Goal: Task Accomplishment & Management: Complete application form

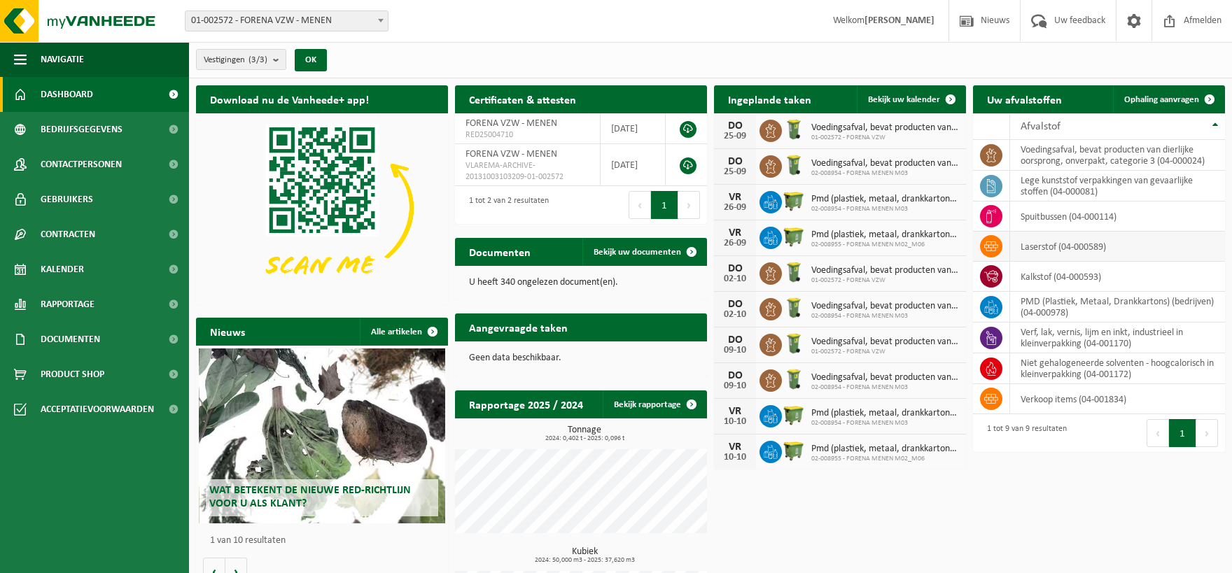
click at [1115, 241] on td "laserstof (04-000589)" at bounding box center [1117, 247] width 215 height 30
click at [1164, 99] on span "Ophaling aanvragen" at bounding box center [1161, 99] width 75 height 9
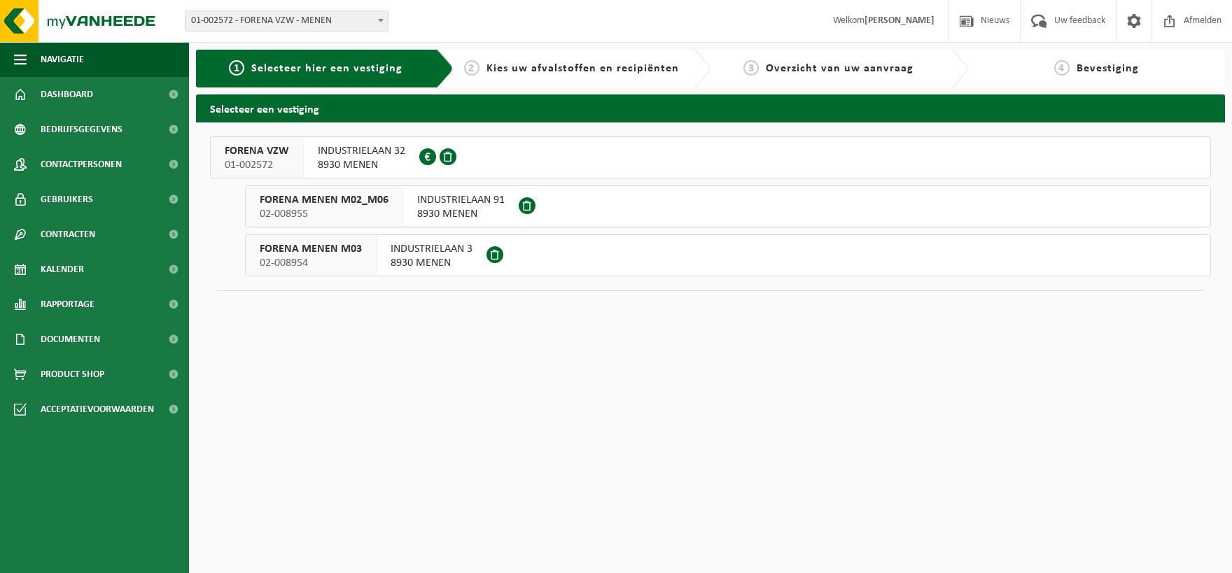
click at [510, 147] on button "FORENA VZW 01-002572 INDUSTRIELAAN 32 8930 MENEN 0425.410.920" at bounding box center [710, 157] width 1001 height 42
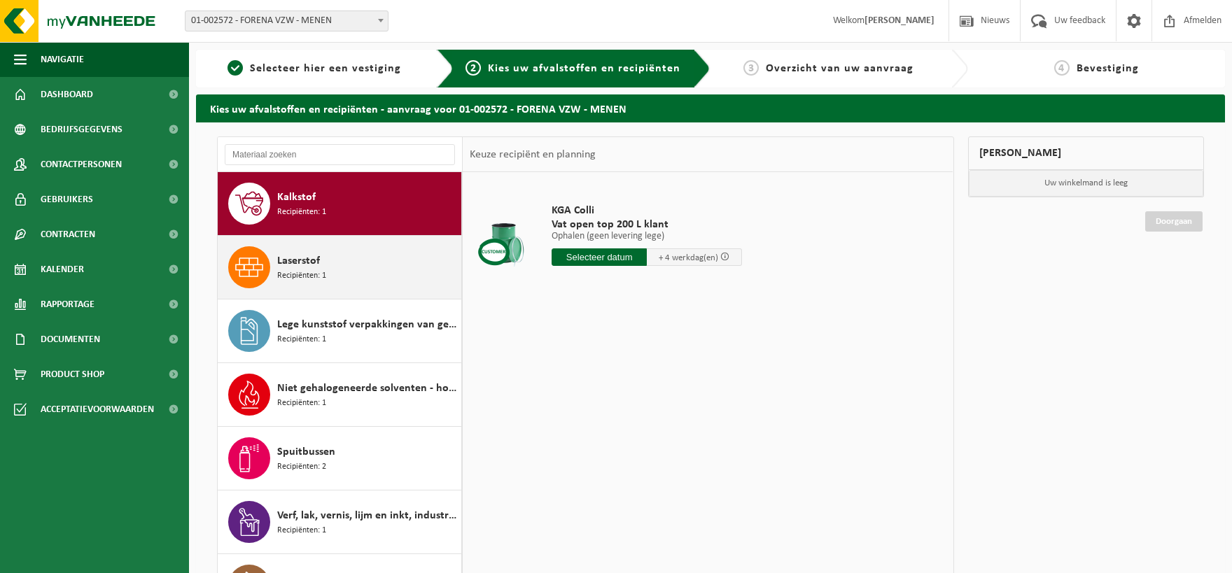
click at [351, 251] on div "Laserstof Recipiënten: 1" at bounding box center [367, 267] width 181 height 42
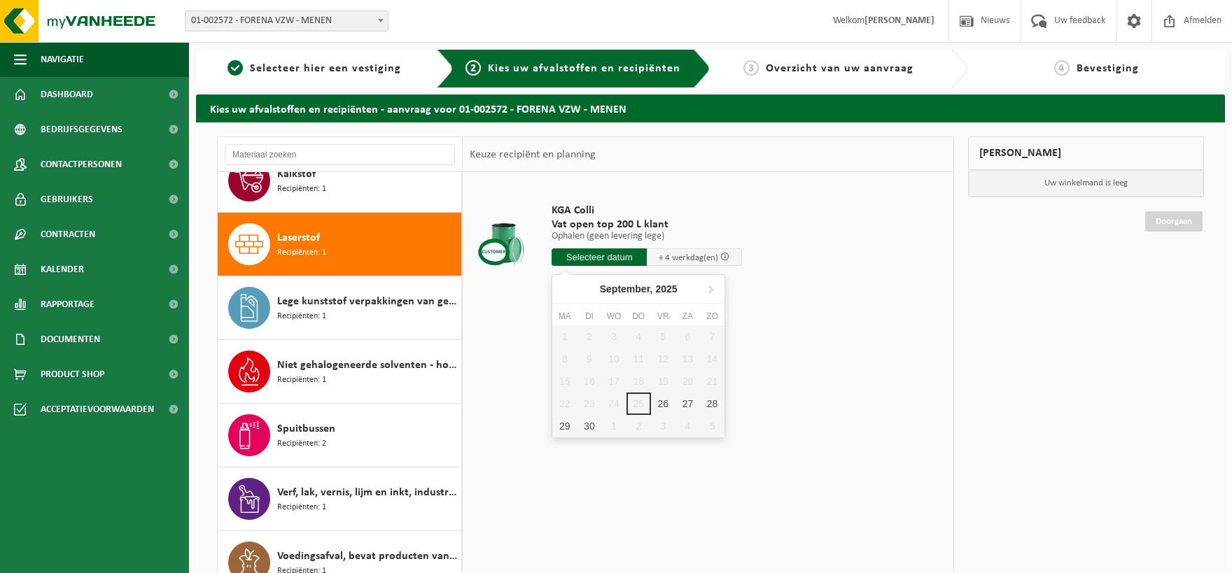
click at [600, 255] on input "text" at bounding box center [598, 256] width 95 height 17
click at [566, 423] on div "29" at bounding box center [564, 426] width 24 height 22
type input "Van 2025-09-29"
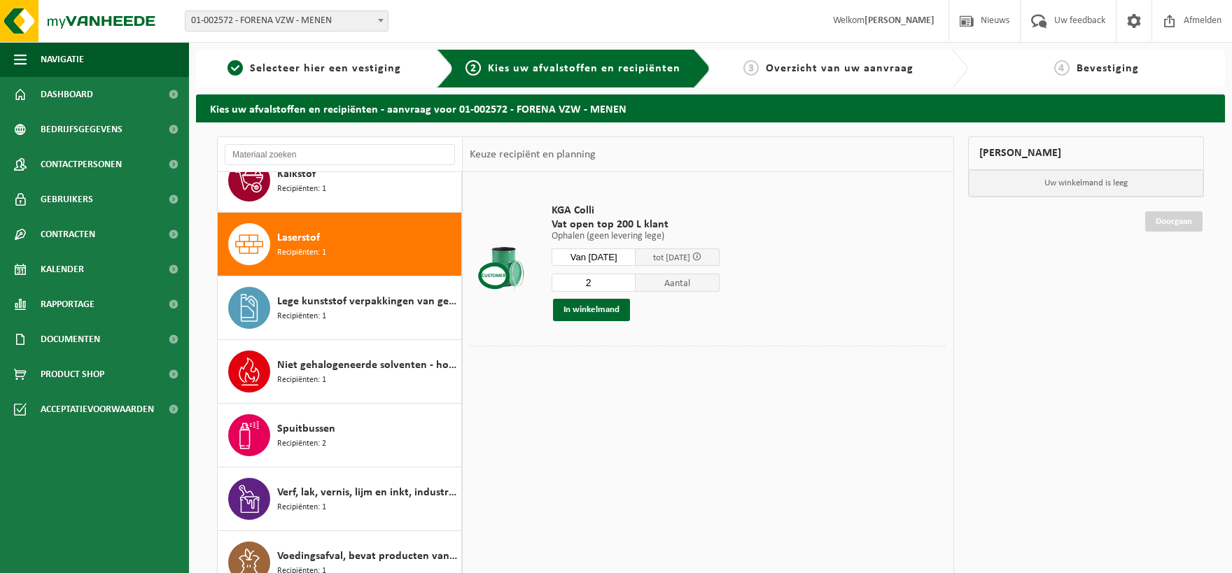
click at [629, 278] on input "2" at bounding box center [593, 283] width 84 height 18
click at [629, 278] on input "3" at bounding box center [593, 283] width 84 height 18
click at [629, 278] on input "4" at bounding box center [593, 283] width 84 height 18
click at [628, 285] on input "3" at bounding box center [593, 283] width 84 height 18
click at [628, 285] on input "2" at bounding box center [593, 283] width 84 height 18
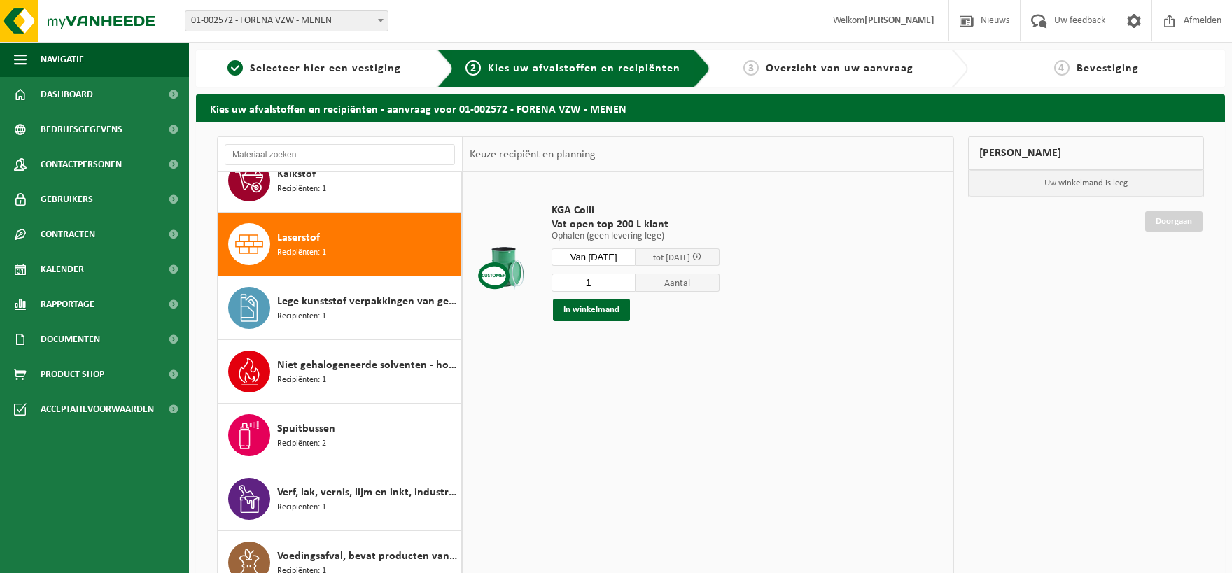
type input "1"
click at [628, 285] on input "1" at bounding box center [593, 283] width 84 height 18
click at [588, 310] on button "In winkelmand" at bounding box center [591, 310] width 77 height 22
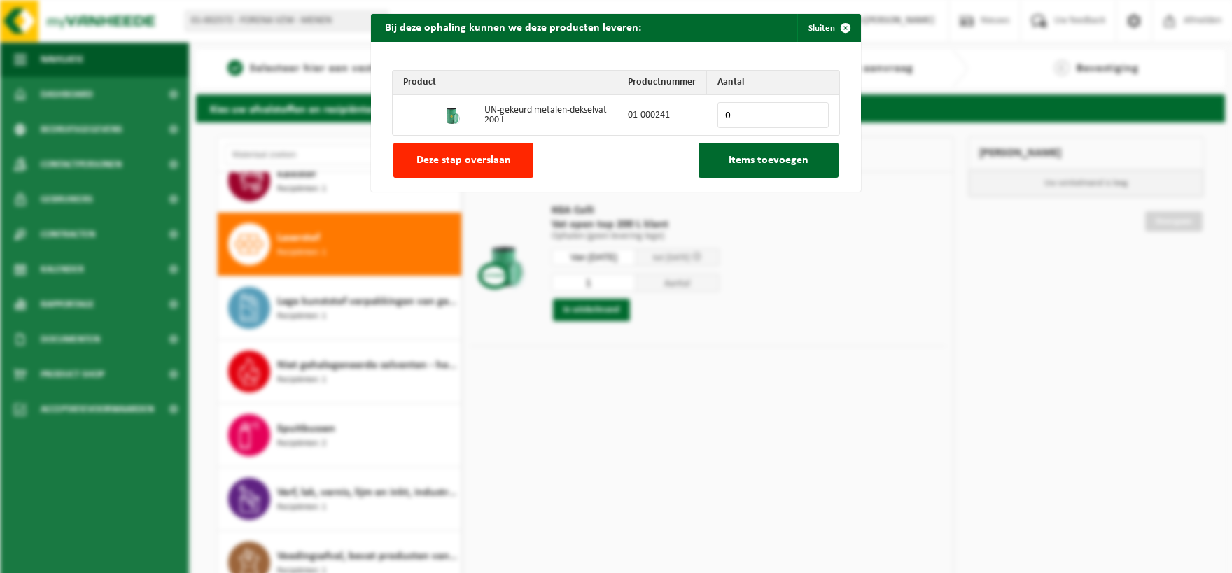
click at [813, 107] on input "0" at bounding box center [772, 115] width 111 height 26
click at [813, 113] on input "1" at bounding box center [772, 115] width 111 height 26
click at [813, 113] on input "2" at bounding box center [772, 115] width 111 height 26
click at [813, 113] on input "3" at bounding box center [772, 115] width 111 height 26
type input "4"
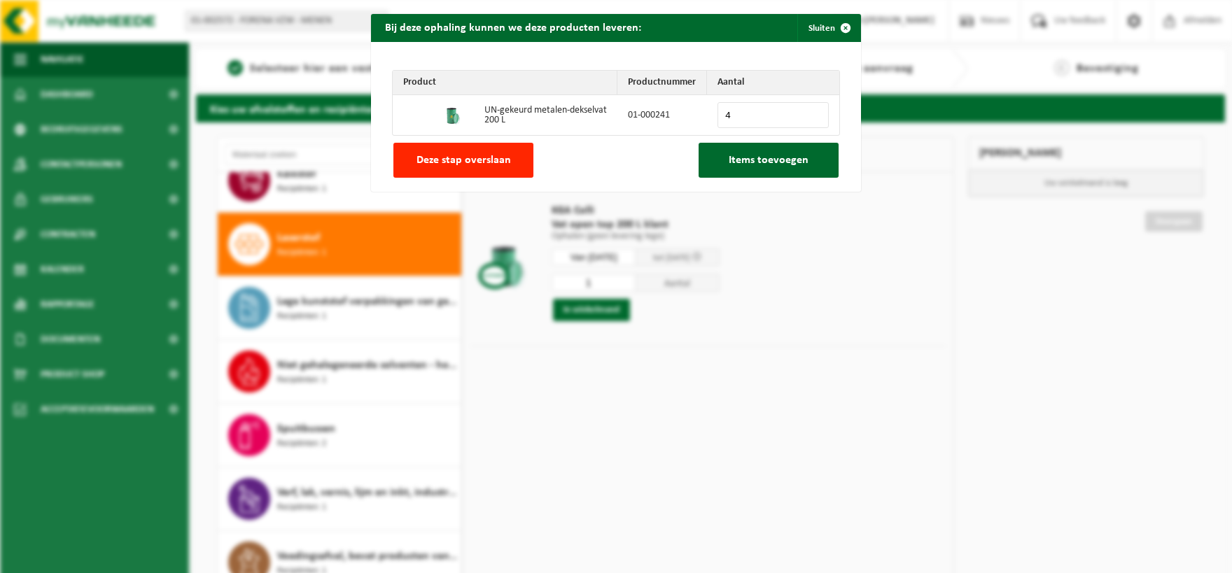
click at [813, 113] on input "4" at bounding box center [772, 115] width 111 height 26
click at [768, 155] on span "Items toevoegen" at bounding box center [768, 160] width 80 height 11
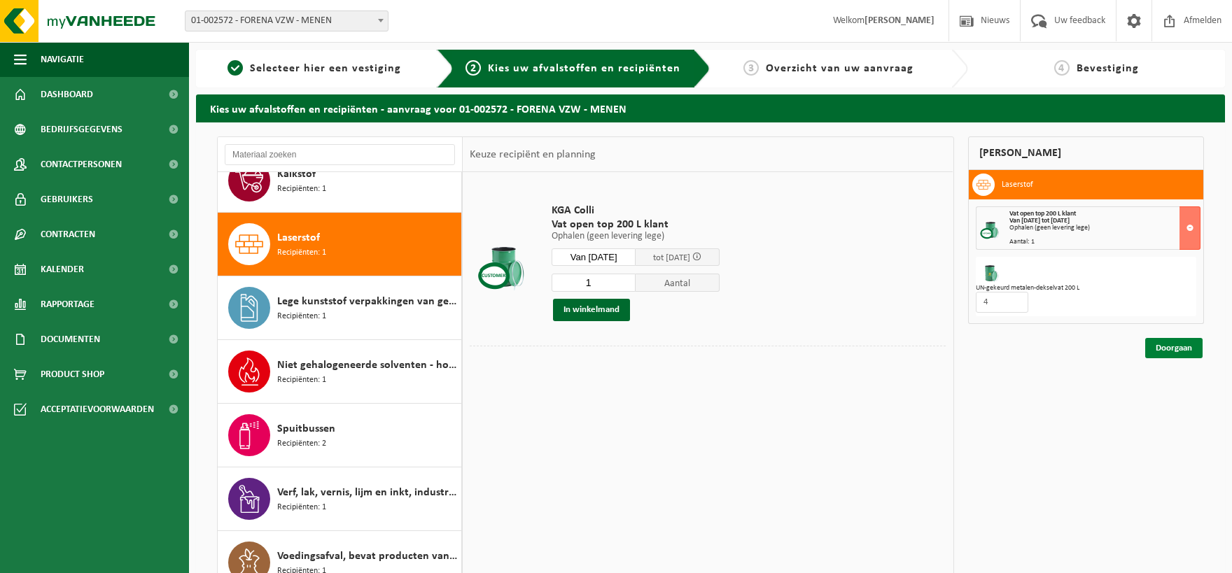
click at [1177, 342] on link "Doorgaan" at bounding box center [1173, 348] width 57 height 20
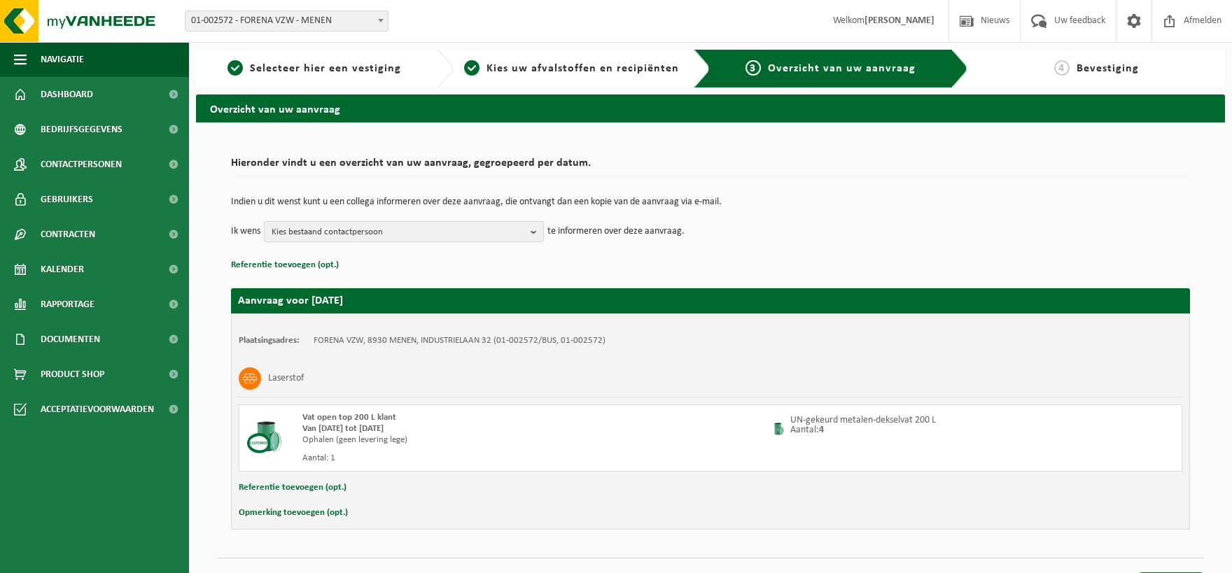
click at [398, 230] on span "Kies bestaand contactpersoon" at bounding box center [398, 232] width 253 height 21
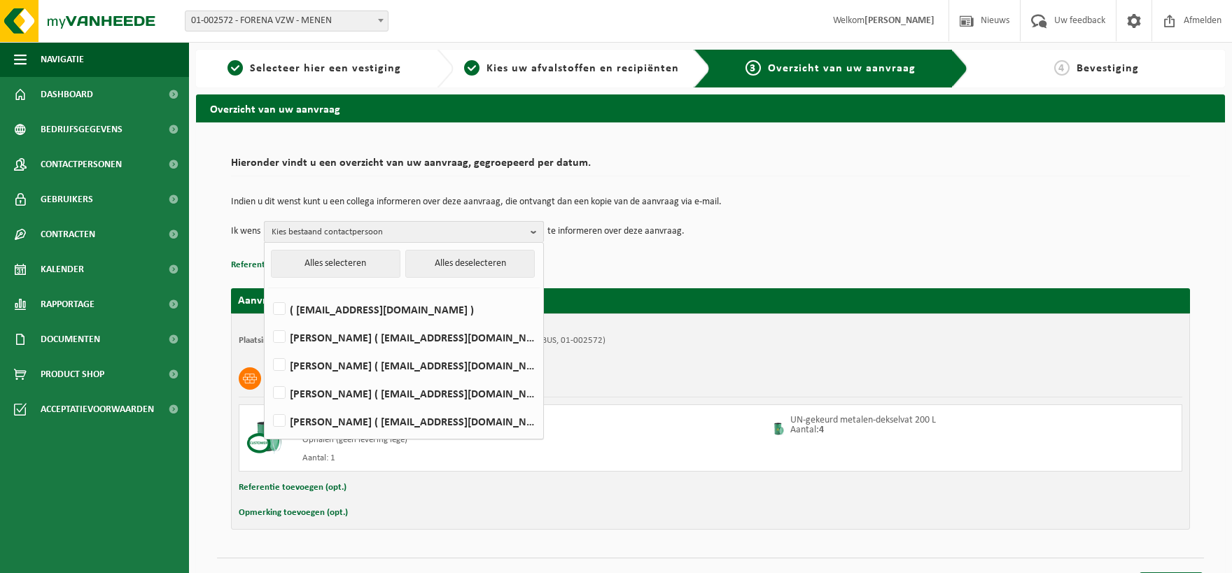
click at [385, 226] on span "Kies bestaand contactpersoon" at bounding box center [398, 232] width 253 height 21
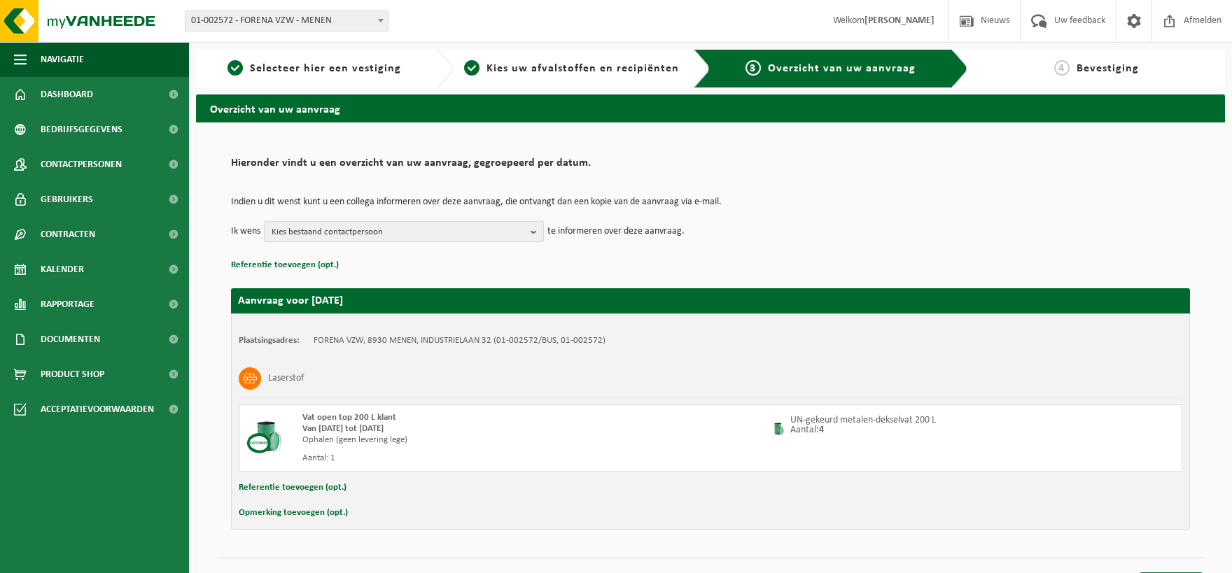
click at [385, 226] on span "Kies bestaand contactpersoon" at bounding box center [398, 232] width 253 height 21
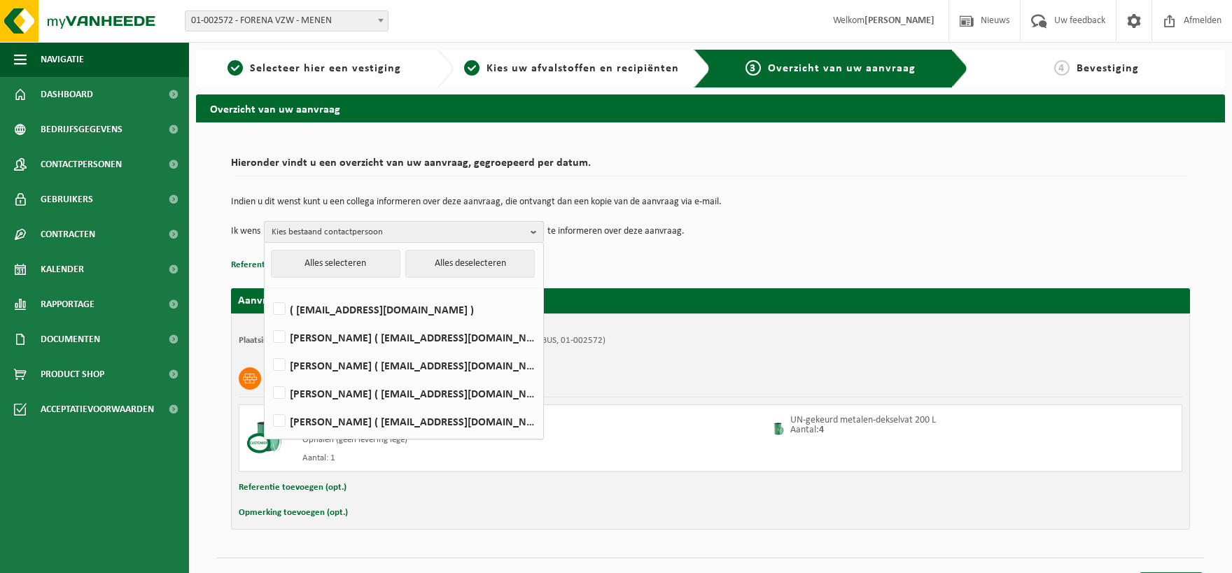
click at [385, 226] on span "Kies bestaand contactpersoon" at bounding box center [398, 232] width 253 height 21
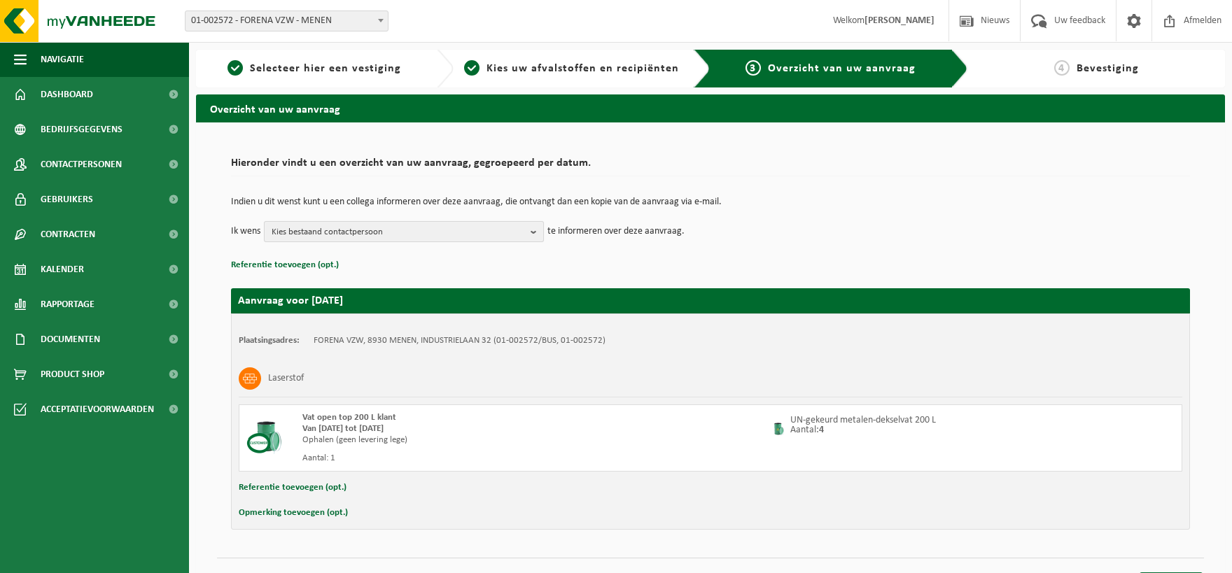
click at [385, 225] on span "Kies bestaand contactpersoon" at bounding box center [398, 232] width 253 height 21
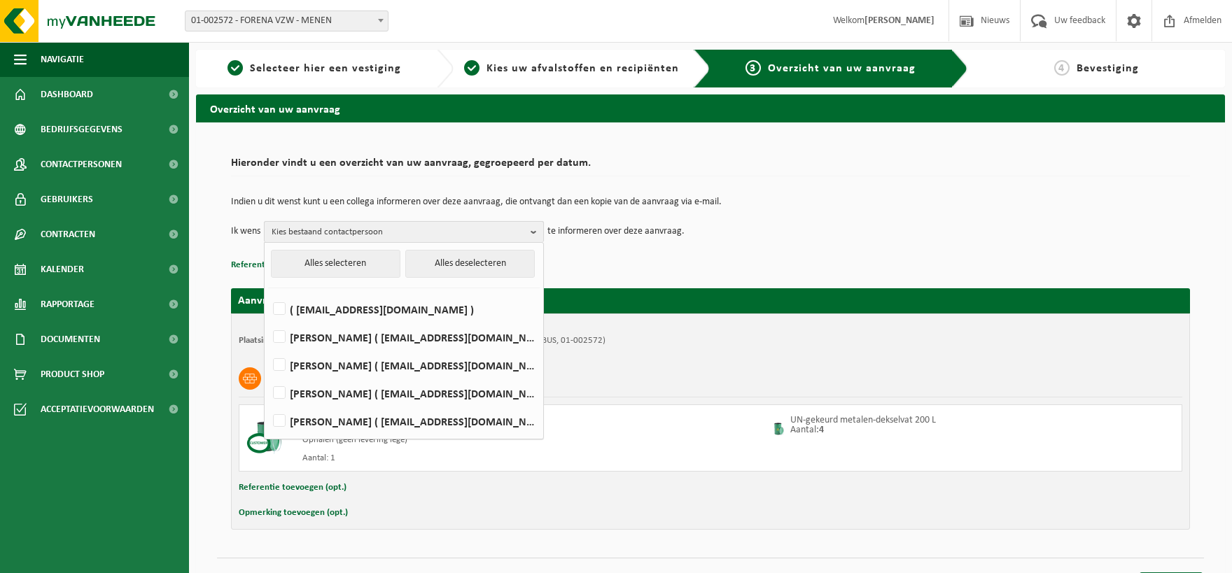
click at [409, 228] on span "Kies bestaand contactpersoon" at bounding box center [398, 232] width 253 height 21
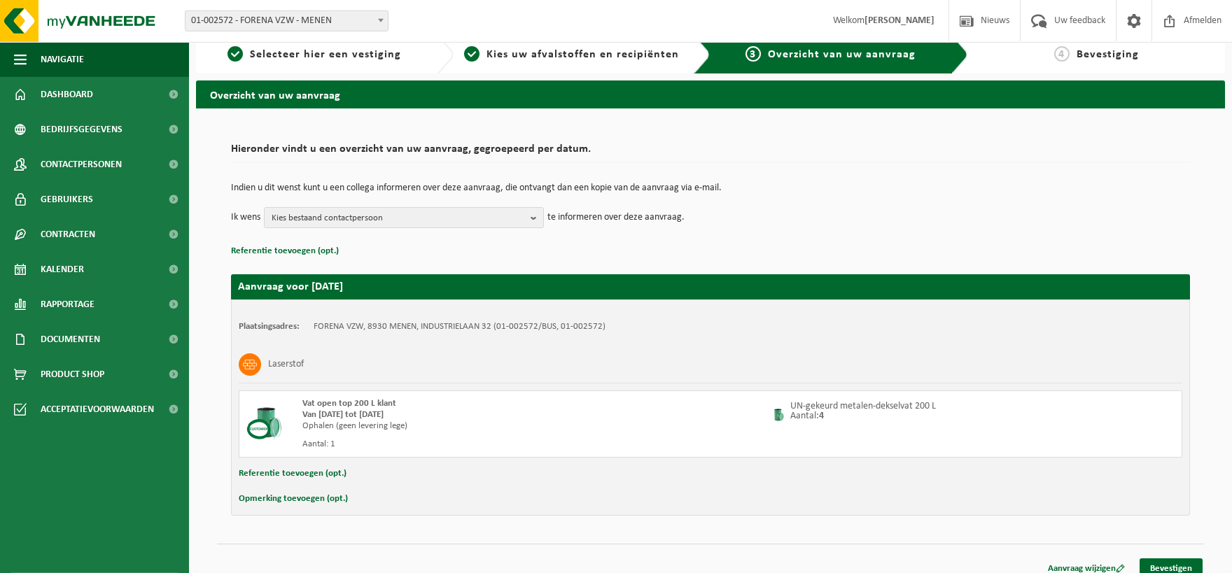
scroll to position [20, 0]
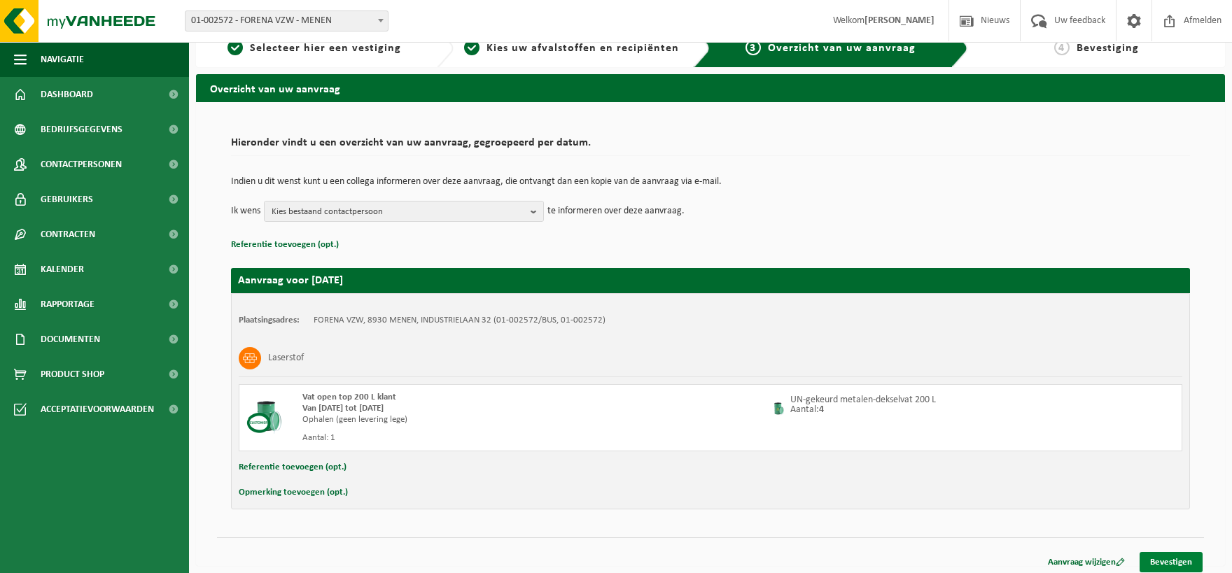
click at [1175, 560] on link "Bevestigen" at bounding box center [1170, 562] width 63 height 20
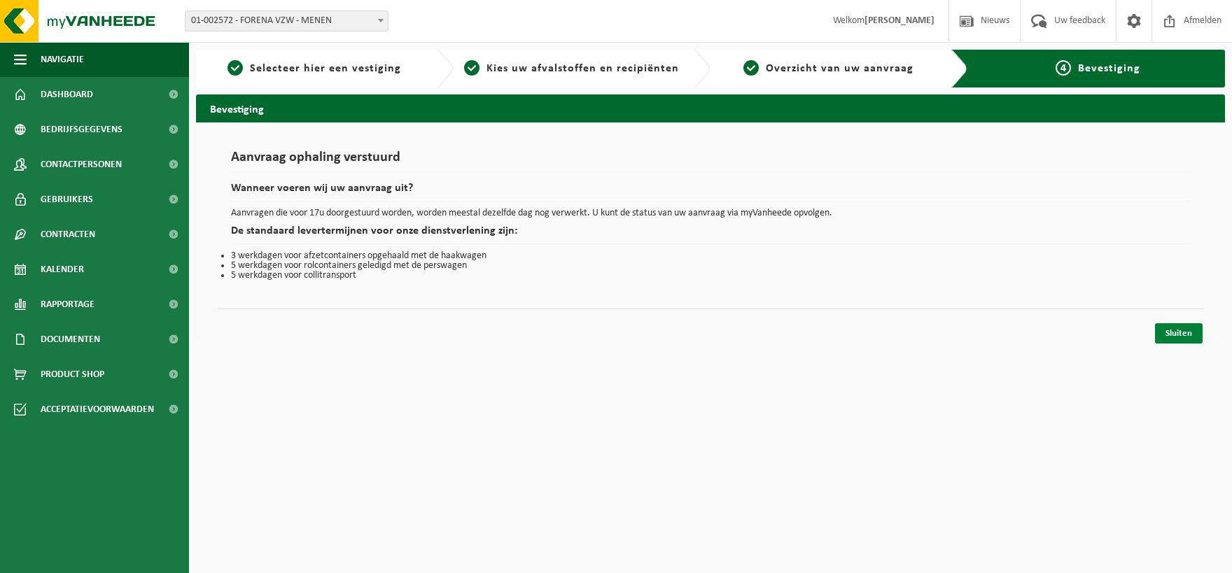
click at [1178, 330] on link "Sluiten" at bounding box center [1179, 333] width 48 height 20
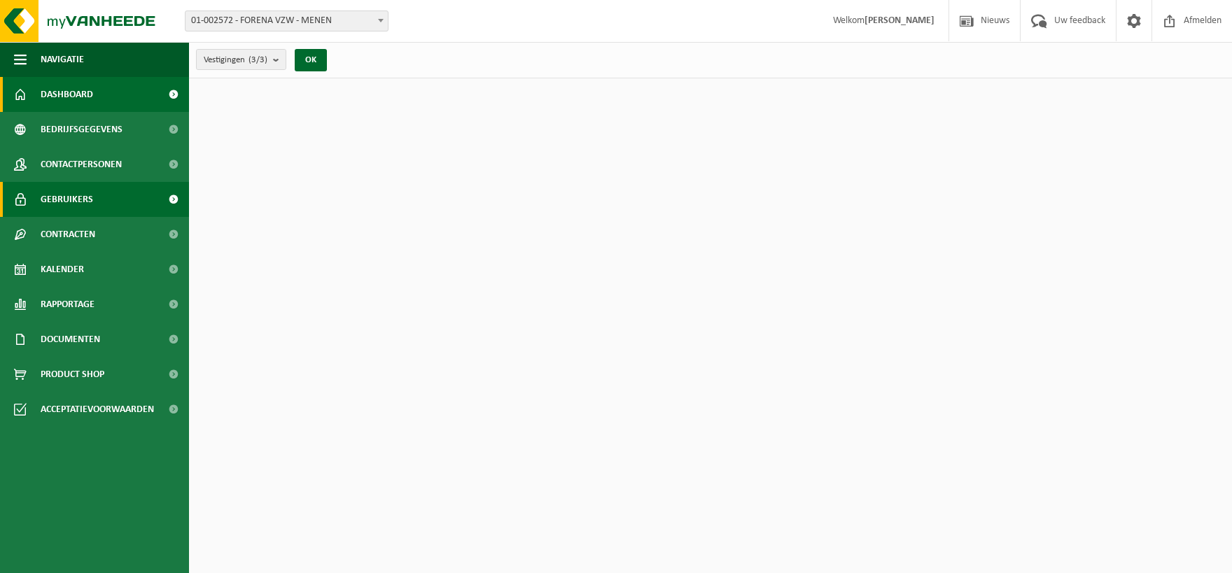
click at [77, 202] on span "Gebruikers" at bounding box center [67, 199] width 52 height 35
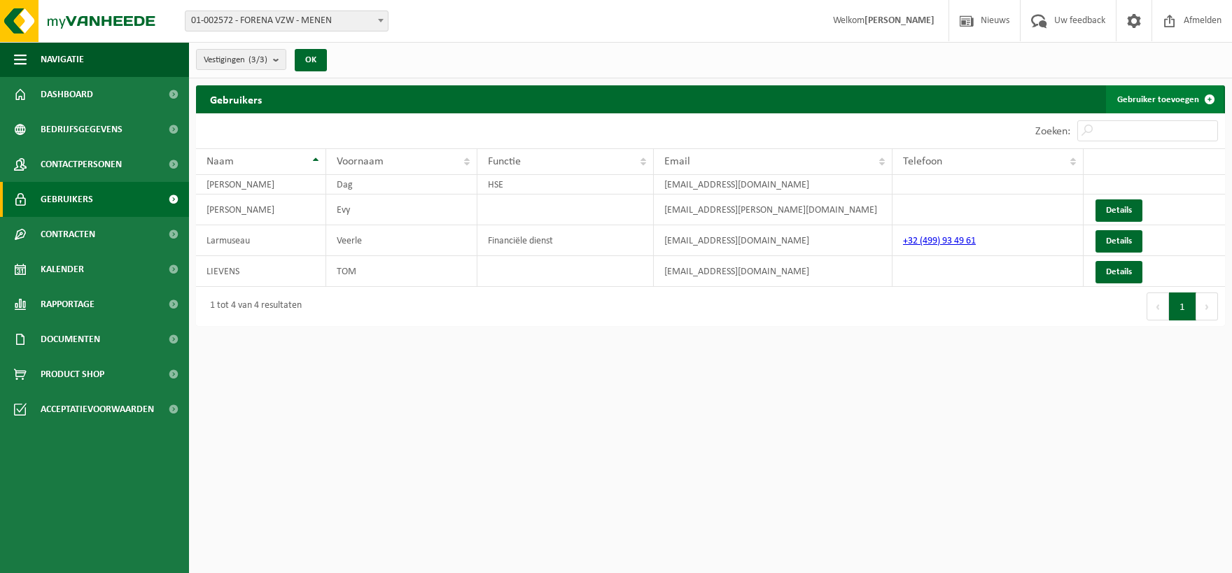
click at [1155, 98] on link "Gebruiker toevoegen" at bounding box center [1165, 99] width 118 height 28
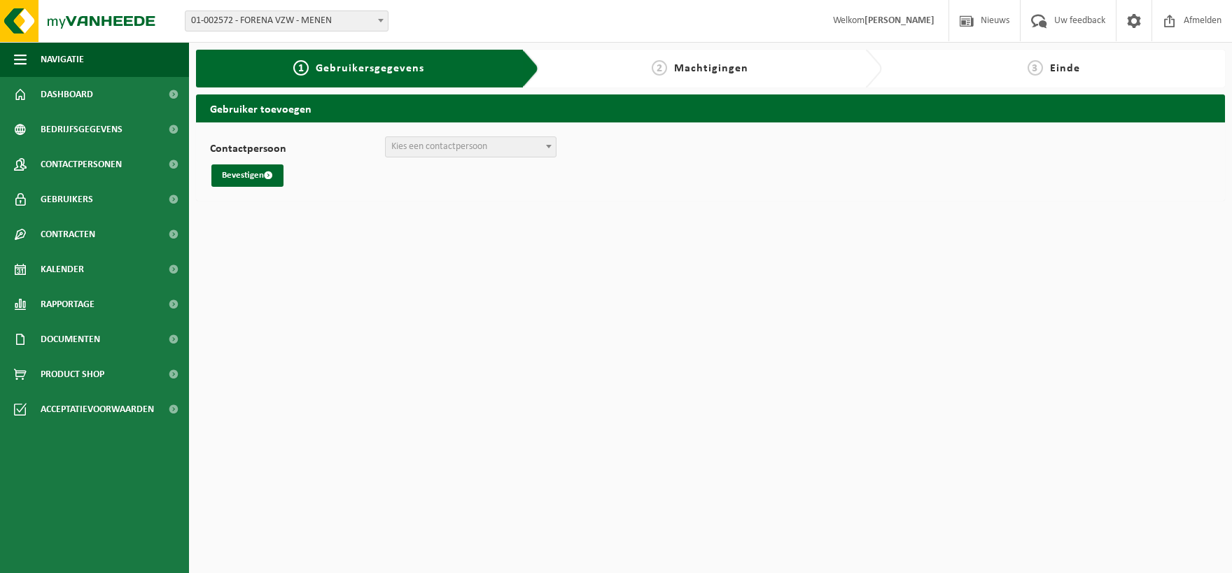
click at [456, 140] on span "Kies een contactpersoon" at bounding box center [471, 147] width 170 height 20
select select "0"
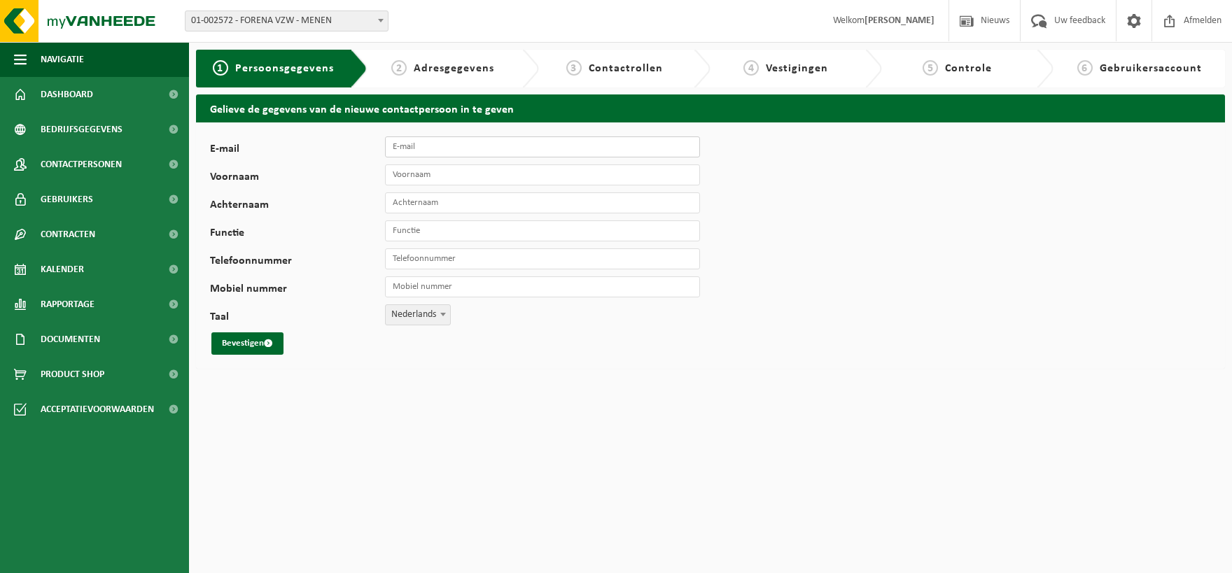
click at [428, 146] on input "E-mail" at bounding box center [542, 146] width 315 height 21
drag, startPoint x: 428, startPoint y: 147, endPoint x: 272, endPoint y: 127, distance: 156.6
click at [385, 136] on input "yves." at bounding box center [542, 146] width 315 height 21
paste input "[EMAIL_ADDRESS][DOMAIN_NAME]"
type input "[EMAIL_ADDRESS][DOMAIN_NAME]"
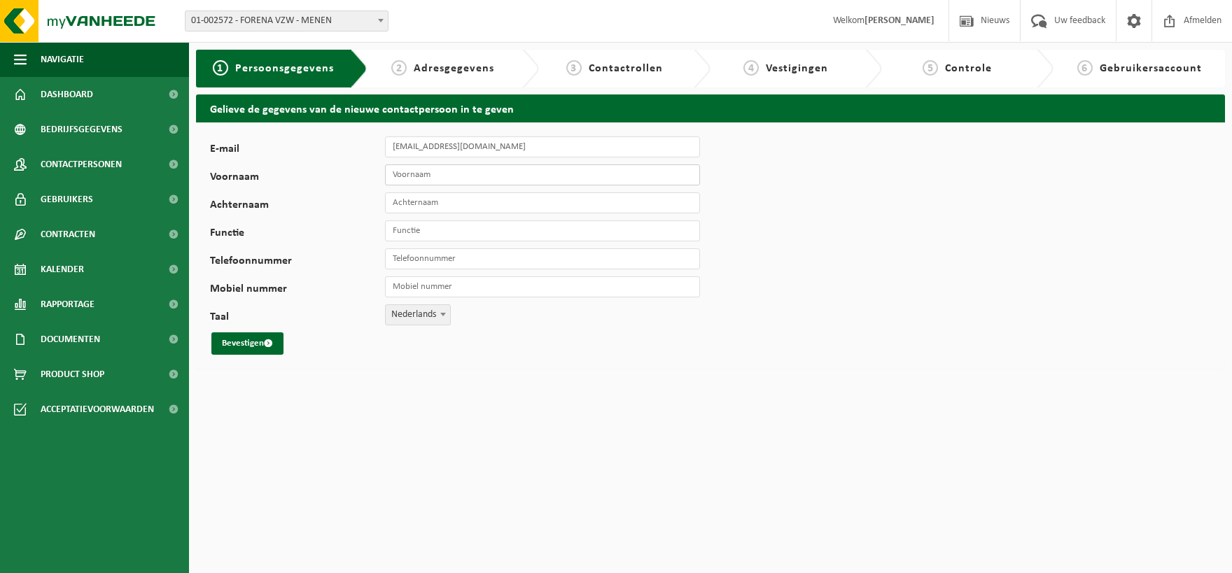
click at [460, 182] on input "Voornaam" at bounding box center [542, 174] width 315 height 21
type input "[PERSON_NAME]"
click at [453, 209] on input "Achternaam" at bounding box center [542, 202] width 315 height 21
type input "Verhaeghe"
click at [446, 238] on input "Functie" at bounding box center [542, 230] width 315 height 21
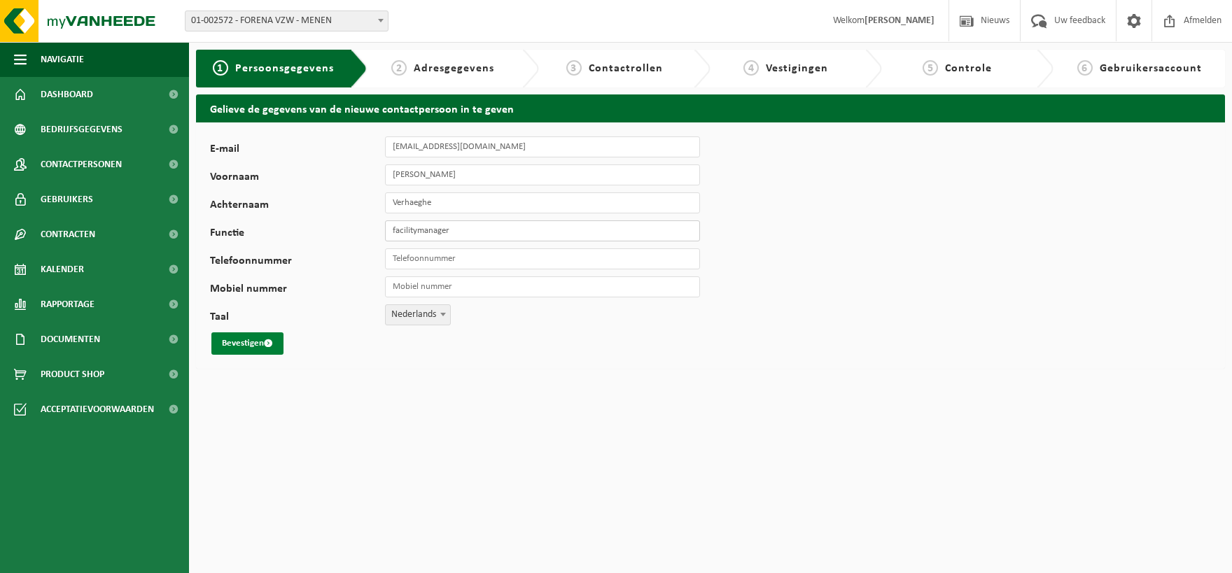
type input "facilitymanager"
click at [227, 344] on button "Bevestigen" at bounding box center [247, 343] width 72 height 22
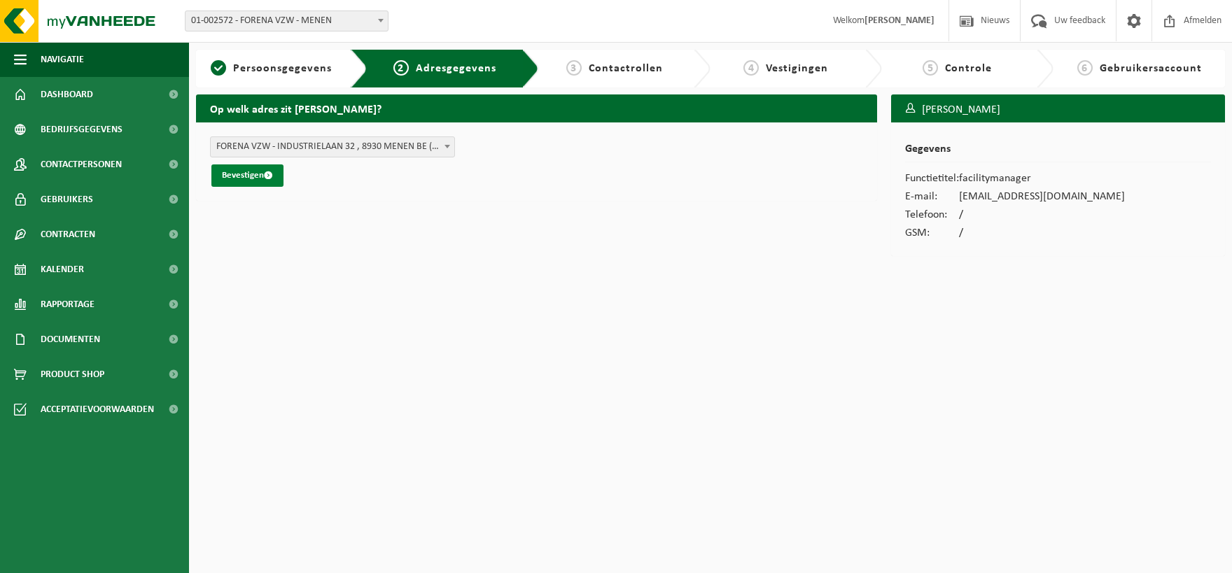
click at [255, 173] on button "Bevestigen" at bounding box center [247, 175] width 72 height 22
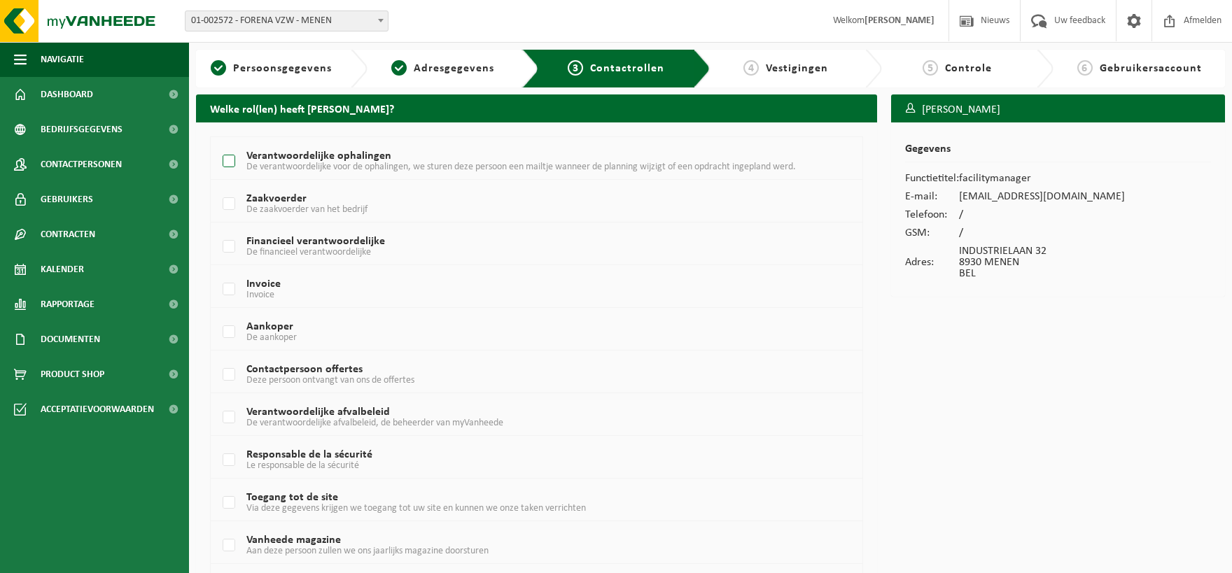
click at [289, 157] on label "Verantwoordelijke ophalingen De verantwoordelijke voor de ophalingen, we sturen…" at bounding box center [510, 161] width 580 height 21
click at [218, 144] on input "Verantwoordelijke ophalingen De verantwoordelijke voor de ophalingen, we sturen…" at bounding box center [217, 143] width 1 height 1
checkbox input "true"
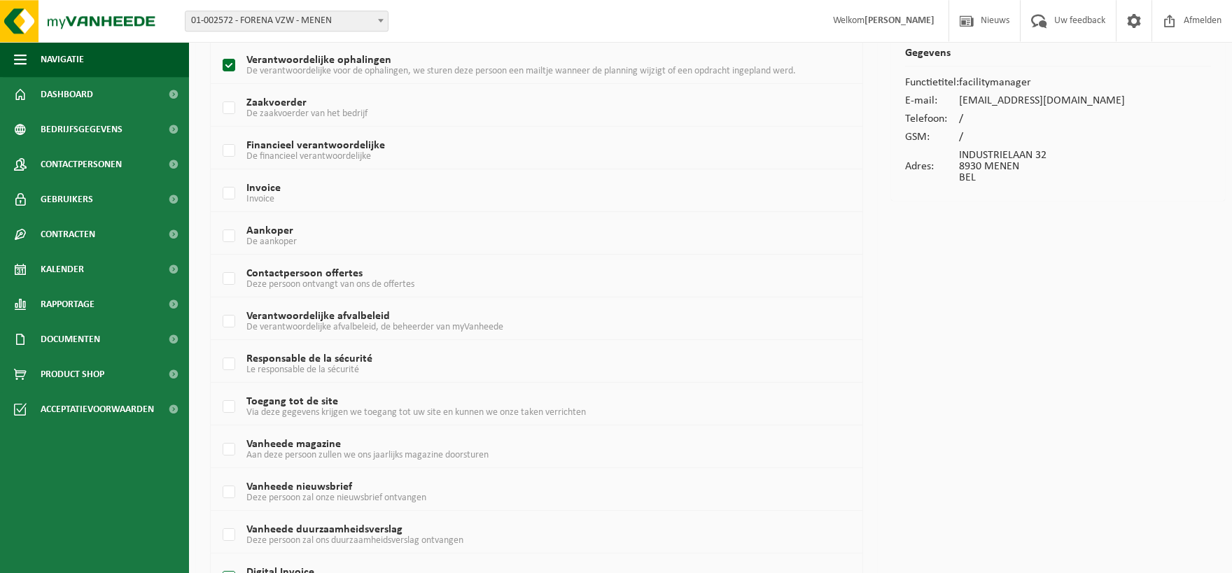
scroll to position [262, 0]
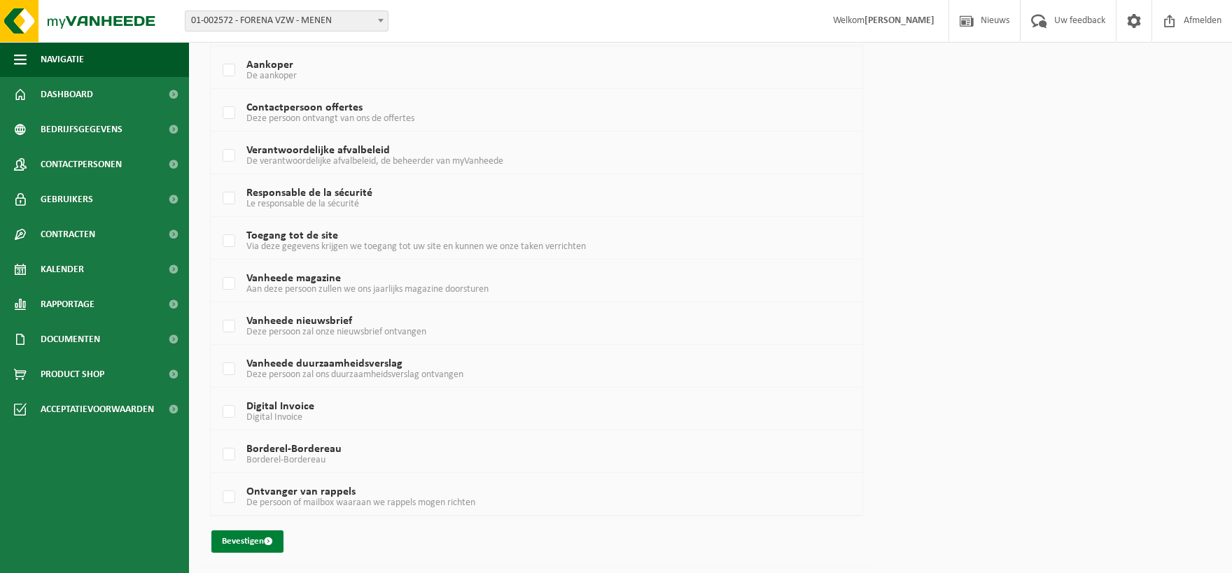
click at [261, 539] on button "Bevestigen" at bounding box center [247, 541] width 72 height 22
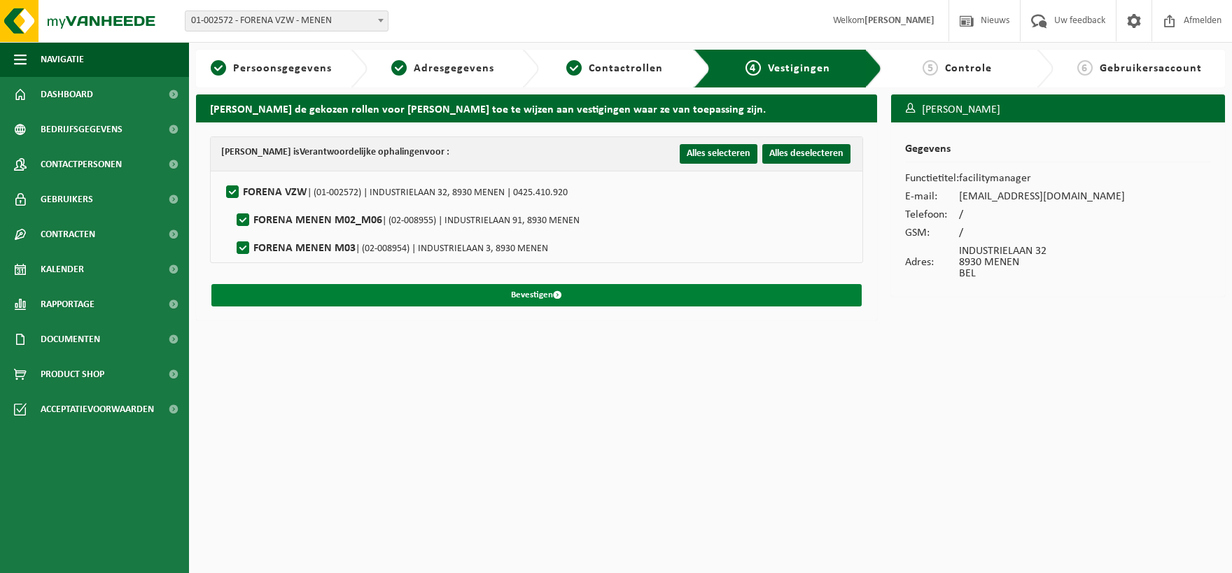
click at [540, 292] on button "Bevestigen" at bounding box center [536, 295] width 650 height 22
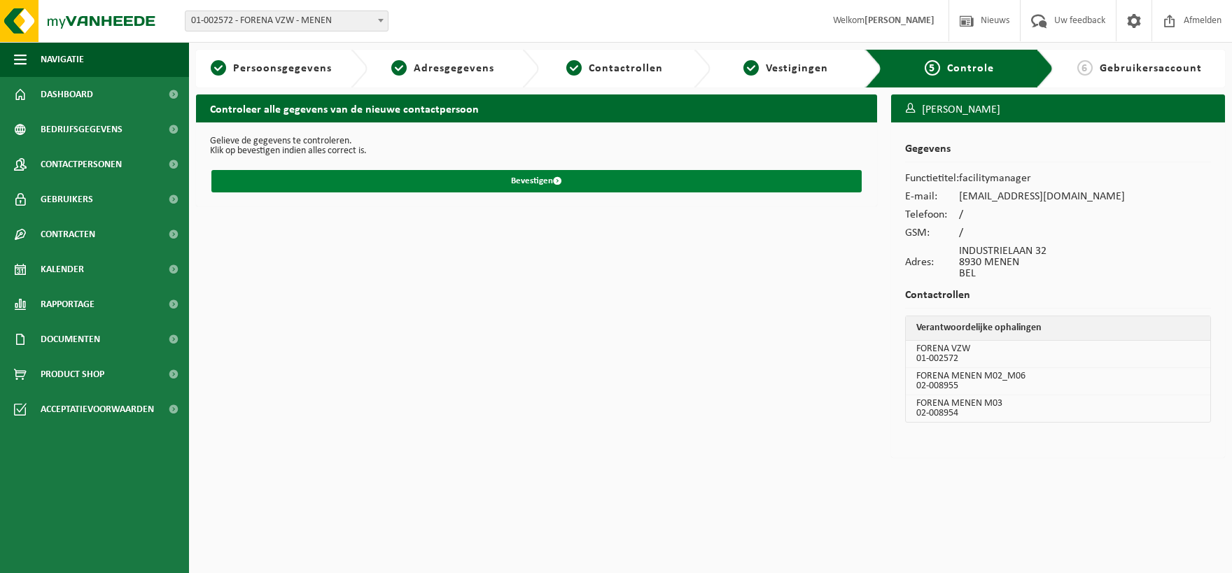
click at [512, 170] on button "Bevestigen" at bounding box center [536, 181] width 650 height 22
